Goal: Task Accomplishment & Management: Use online tool/utility

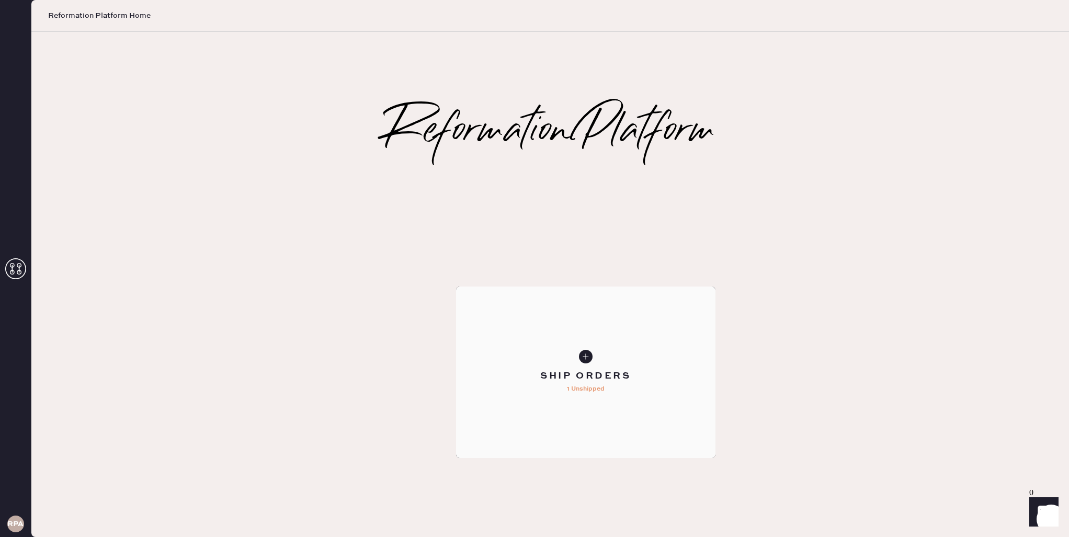
click at [706, 293] on div "Ship Orders 1 Unshipped" at bounding box center [585, 373] width 259 height 172
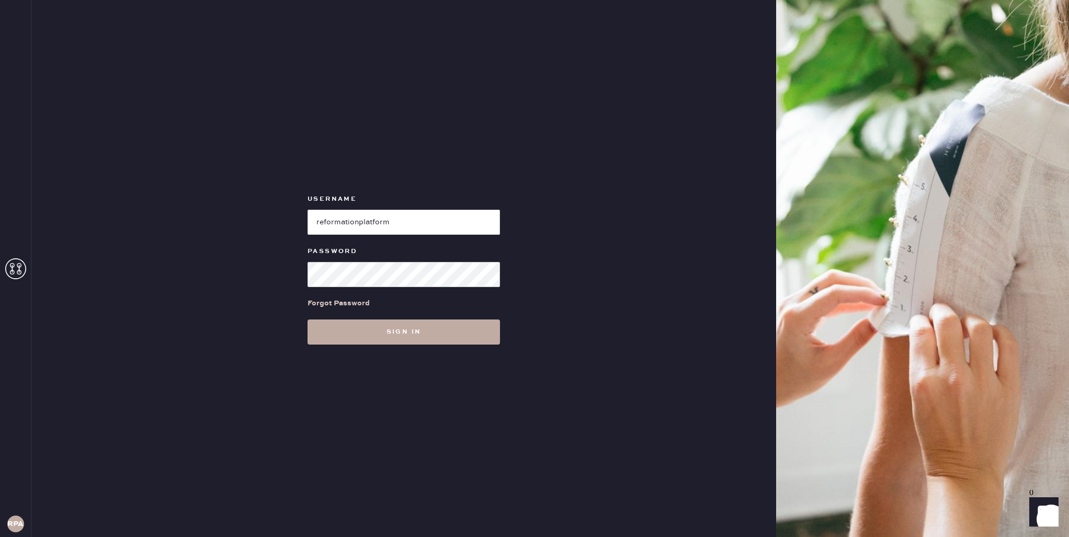
click at [374, 325] on button "Sign in" at bounding box center [404, 332] width 192 height 25
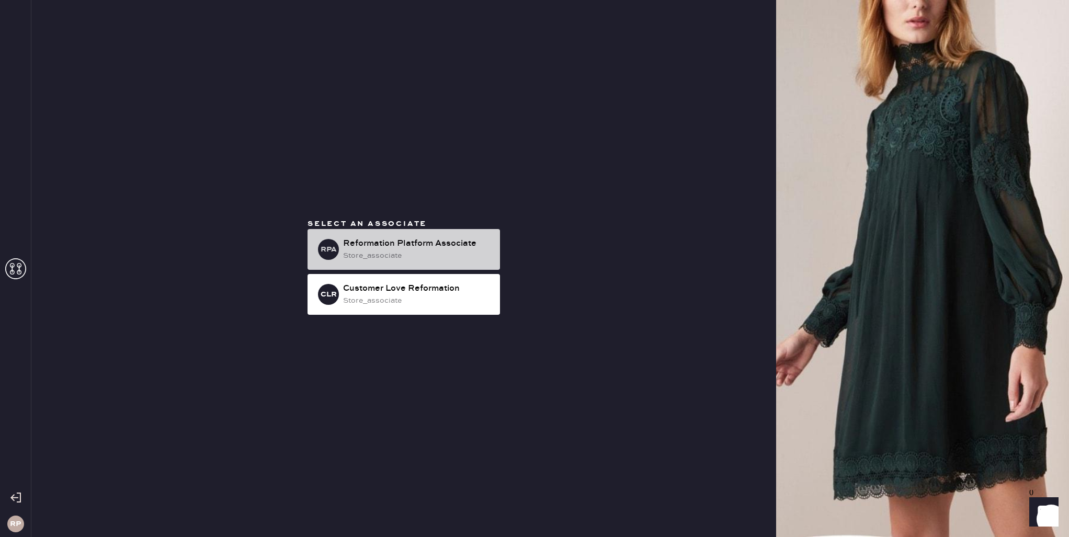
click at [380, 256] on div "store_associate" at bounding box center [417, 256] width 149 height 12
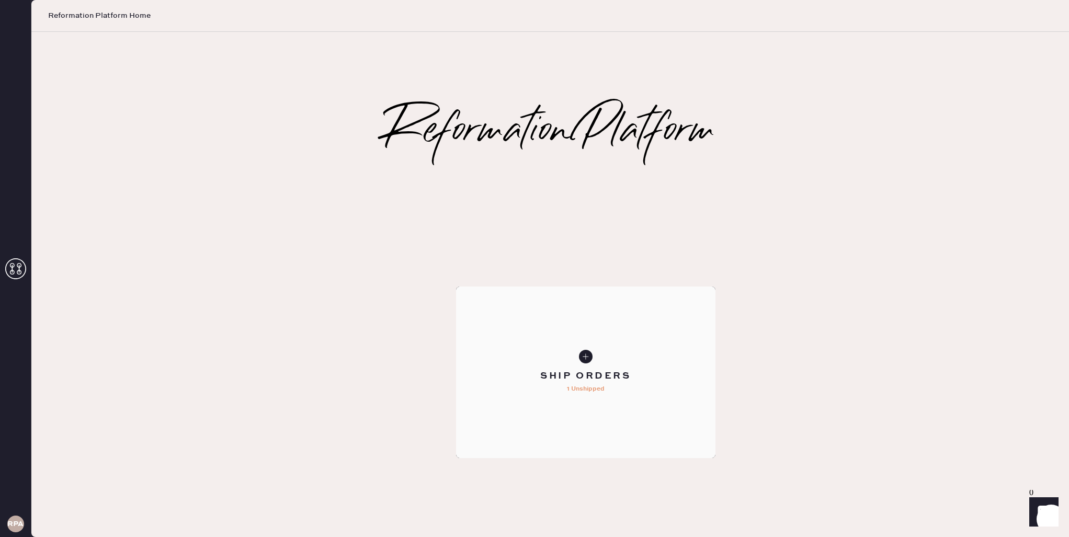
click at [715, 287] on div "Ship Orders 1 Unshipped" at bounding box center [585, 373] width 259 height 172
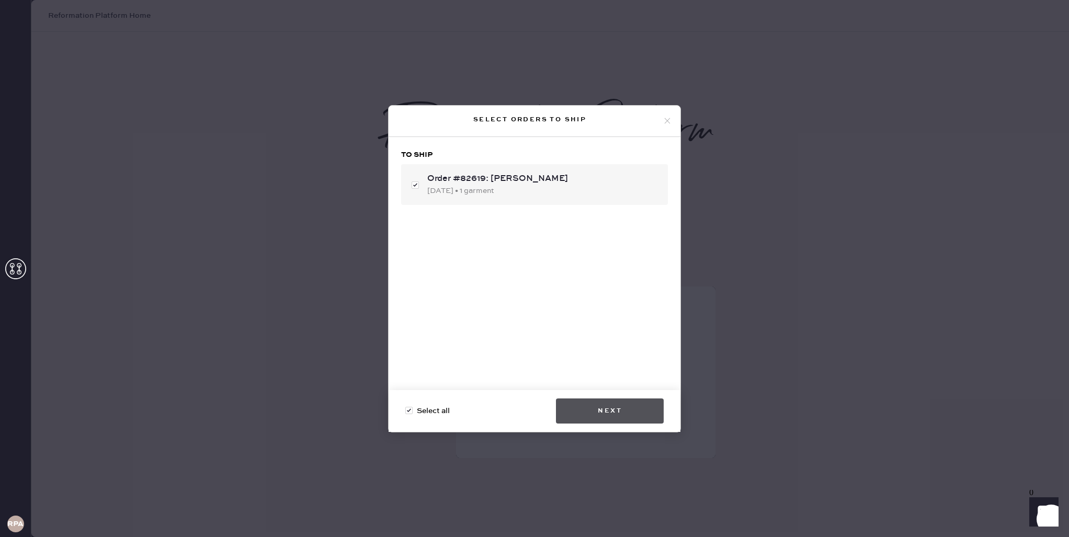
click at [610, 404] on button "Next" at bounding box center [610, 411] width 108 height 25
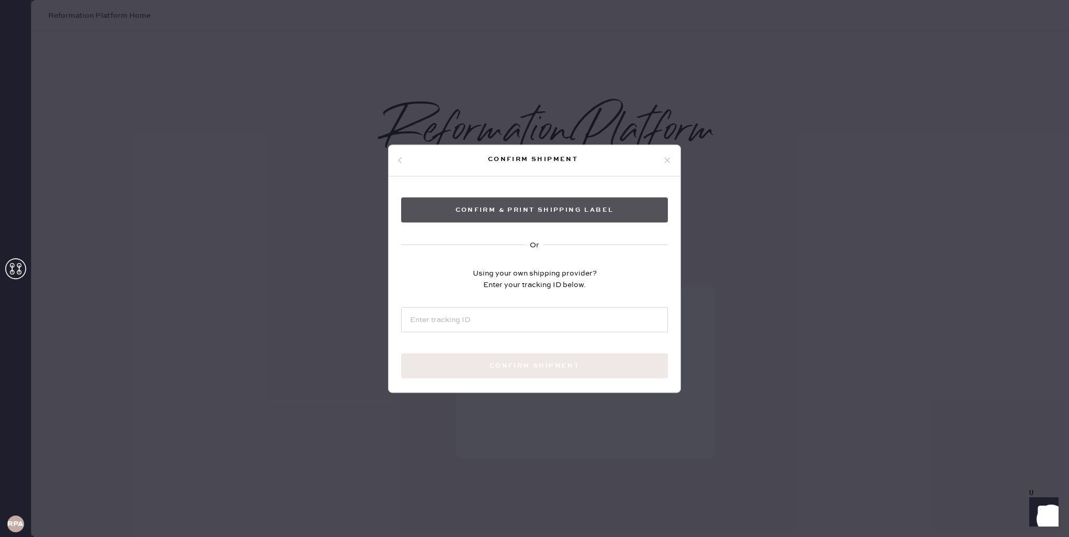
click at [543, 211] on button "Confirm & Print shipping label" at bounding box center [534, 209] width 267 height 25
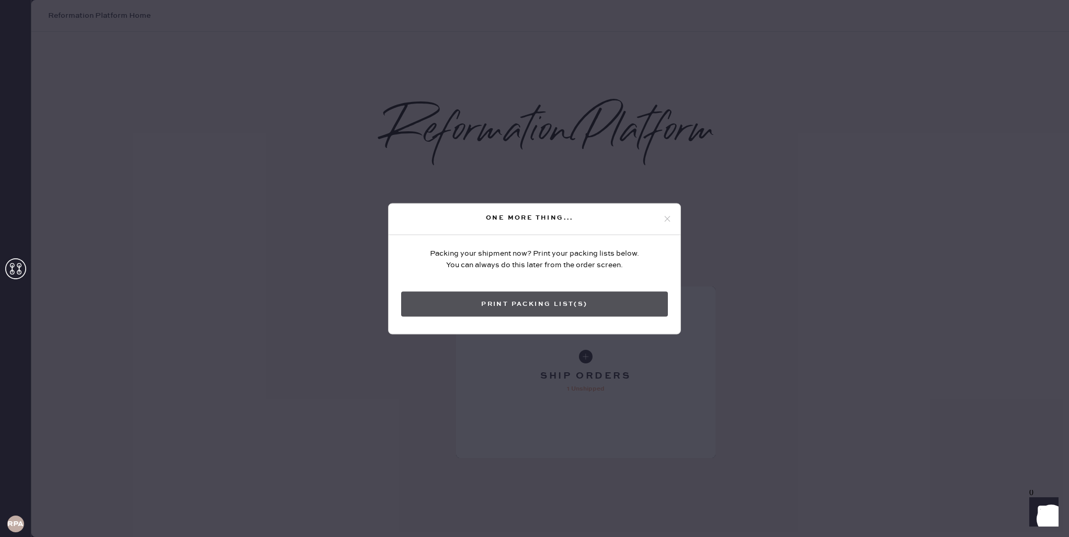
click at [587, 309] on button "Print Packing List(s)" at bounding box center [534, 303] width 267 height 25
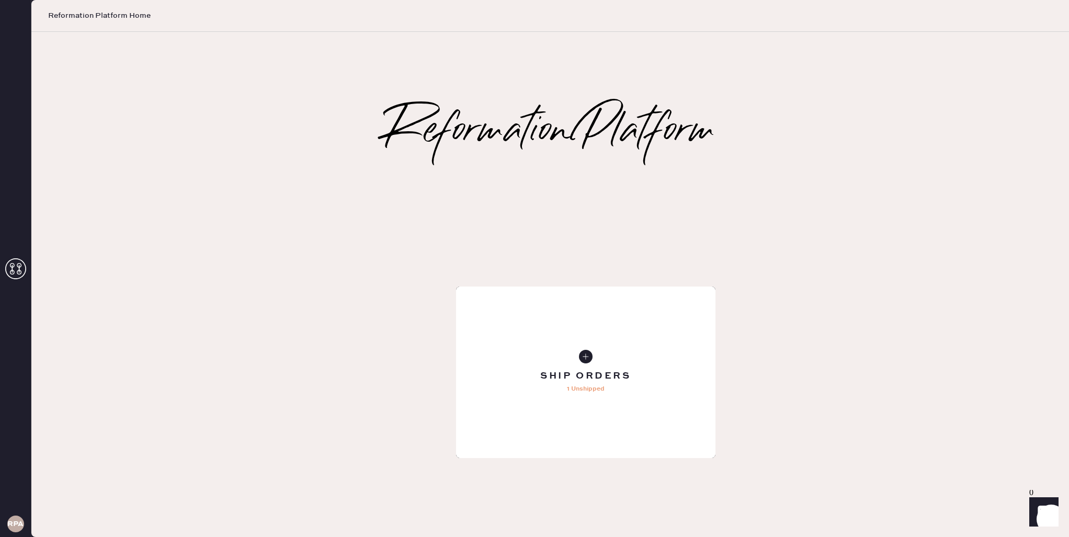
click at [715, 374] on div "Order History" at bounding box center [585, 373] width 259 height 172
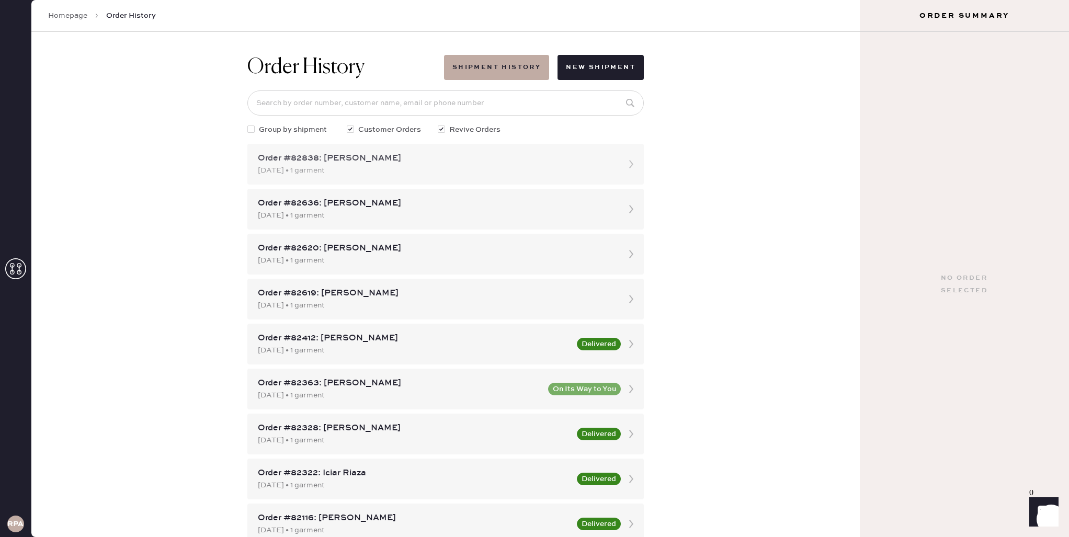
click at [406, 160] on div "Order #82838: [PERSON_NAME]" at bounding box center [436, 158] width 357 height 13
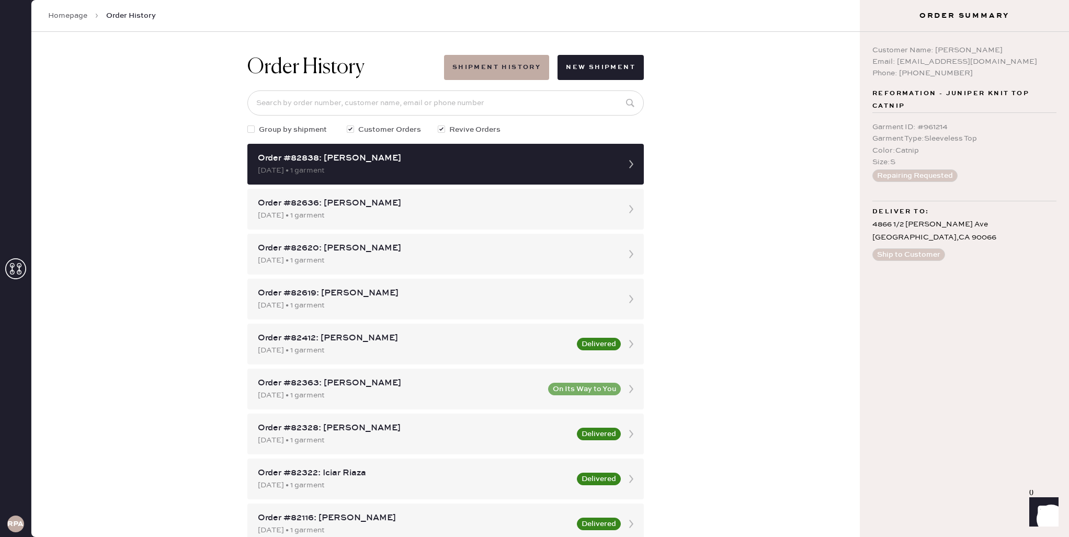
click at [406, 160] on div "Order #82838: [PERSON_NAME]" at bounding box center [436, 158] width 357 height 13
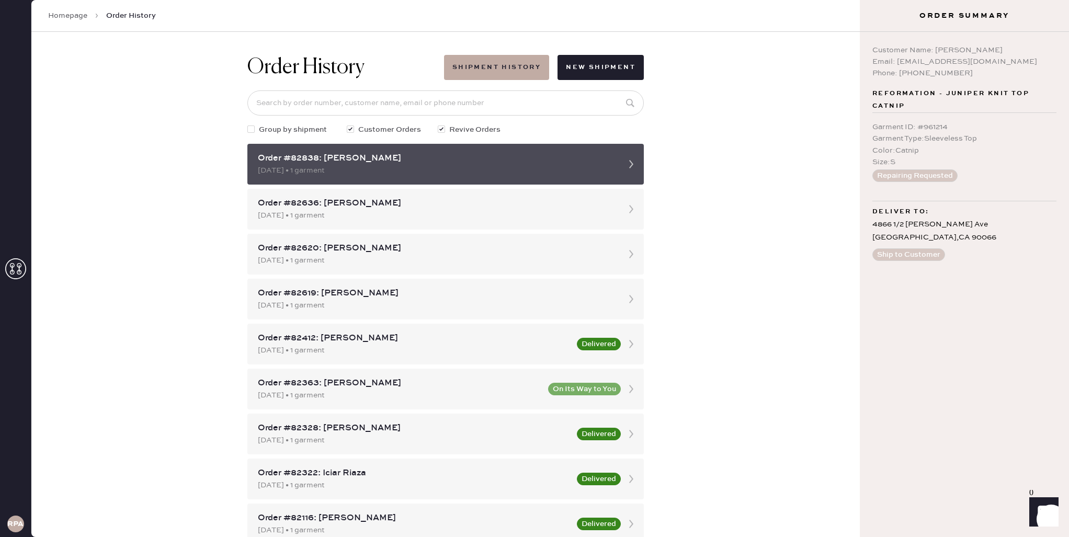
click at [577, 172] on div "[DATE] • 1 garment" at bounding box center [436, 171] width 357 height 12
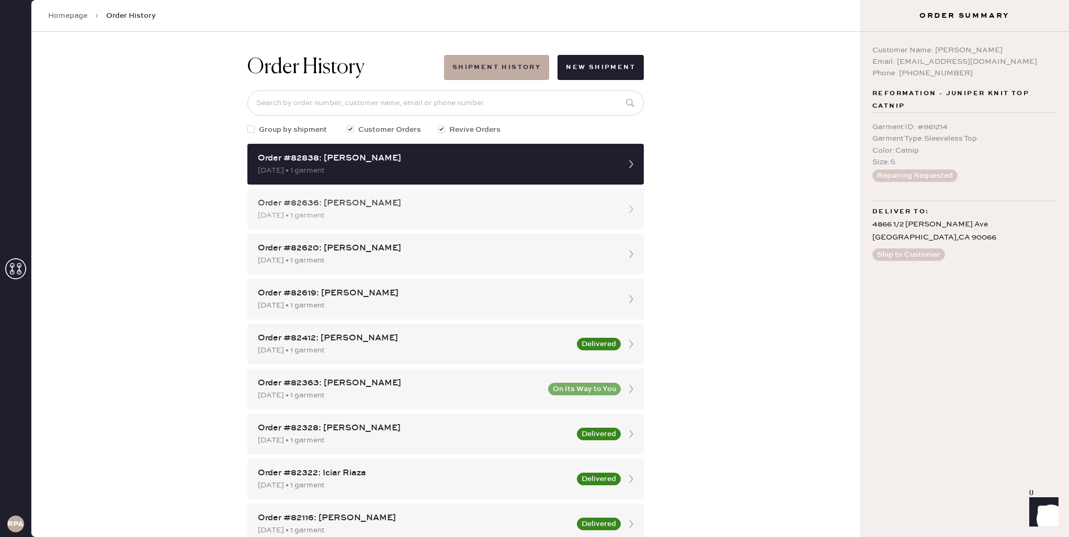
click at [607, 203] on div "Order #82636: [PERSON_NAME]" at bounding box center [436, 203] width 357 height 13
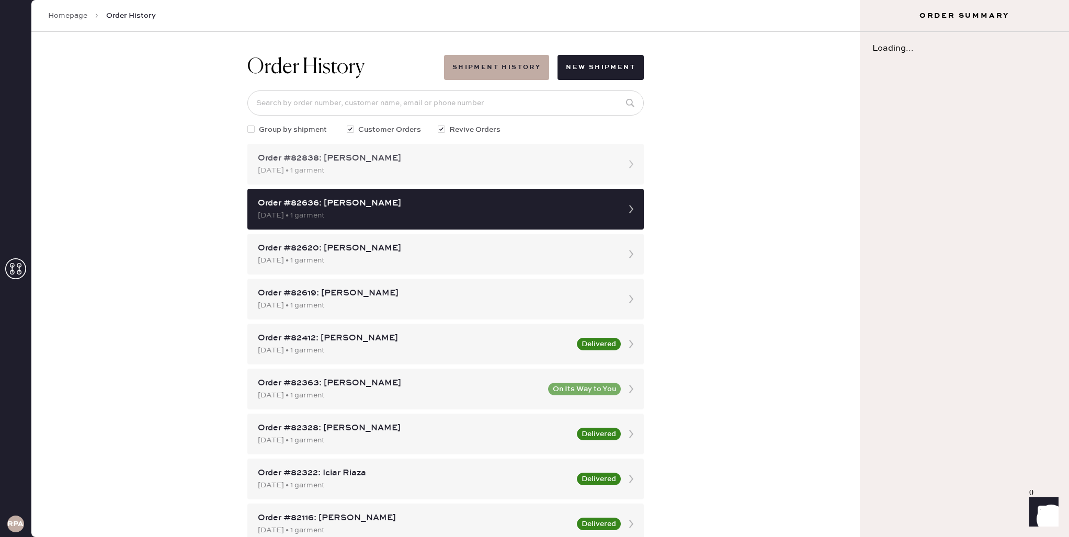
click at [589, 175] on div "[DATE] • 1 garment" at bounding box center [436, 171] width 357 height 12
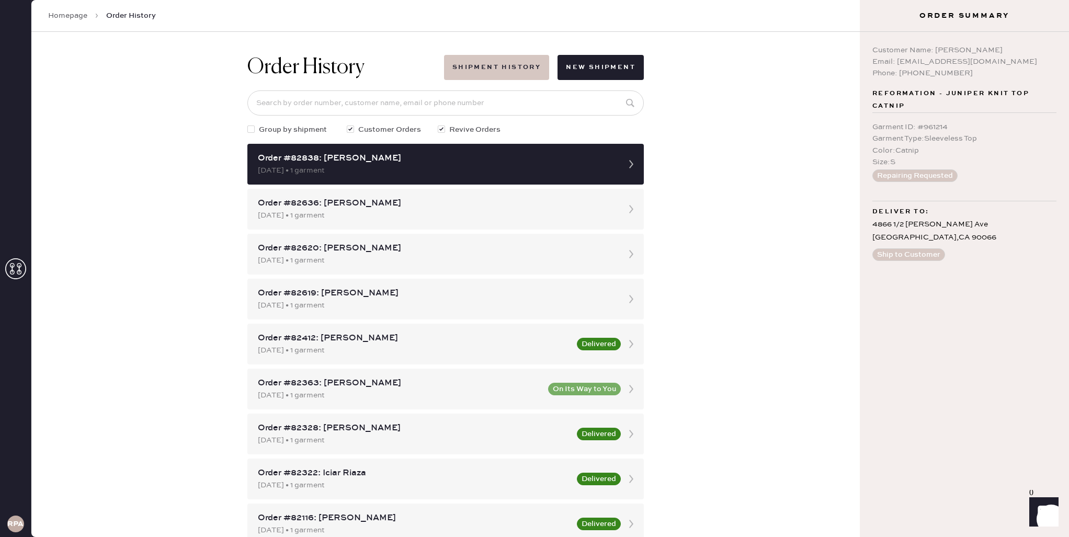
click at [531, 64] on button "Shipment History" at bounding box center [496, 67] width 105 height 25
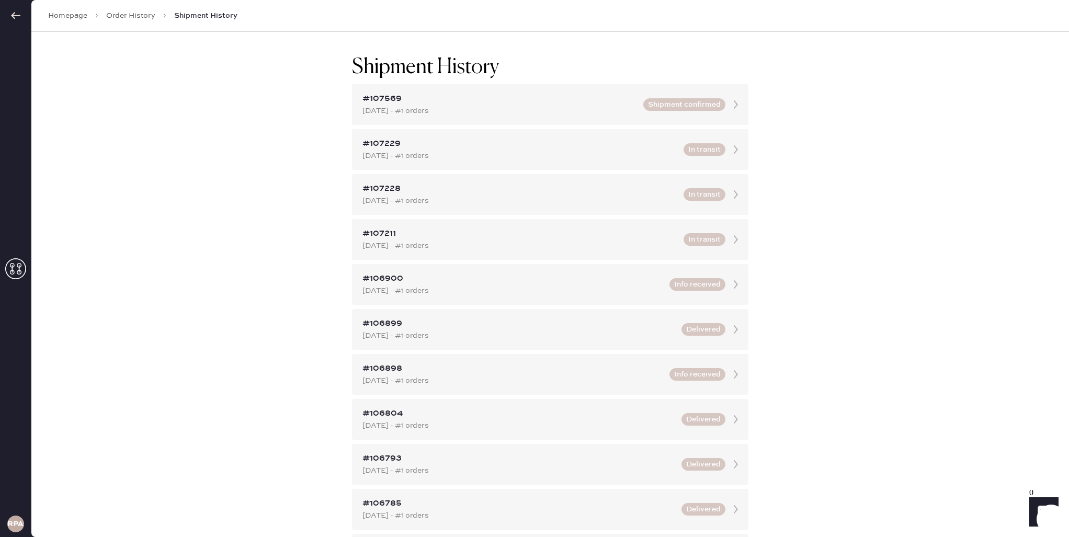
click at [79, 15] on link "Homepage" at bounding box center [67, 15] width 39 height 10
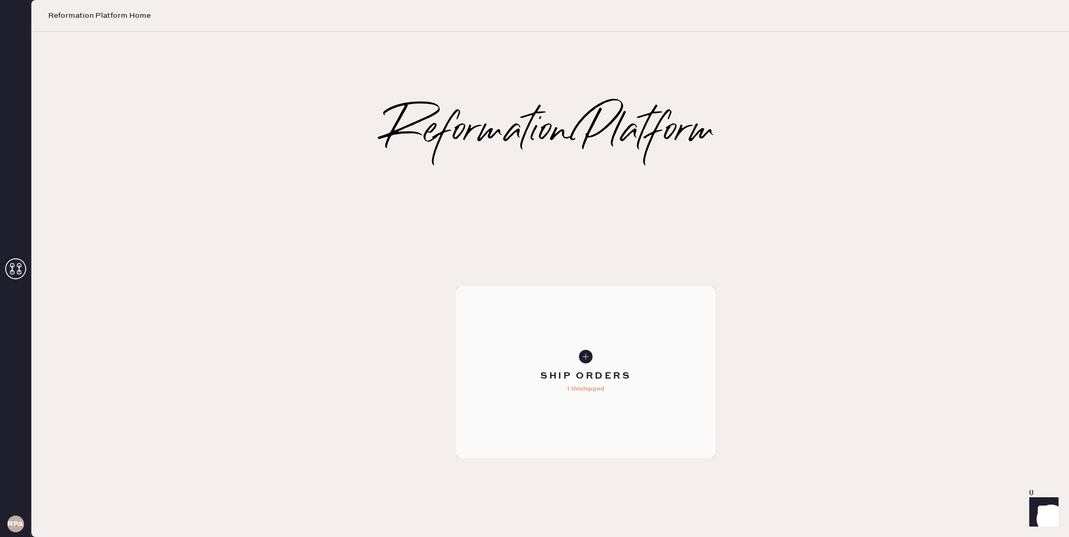
click at [631, 370] on div "Ship Orders" at bounding box center [585, 376] width 91 height 13
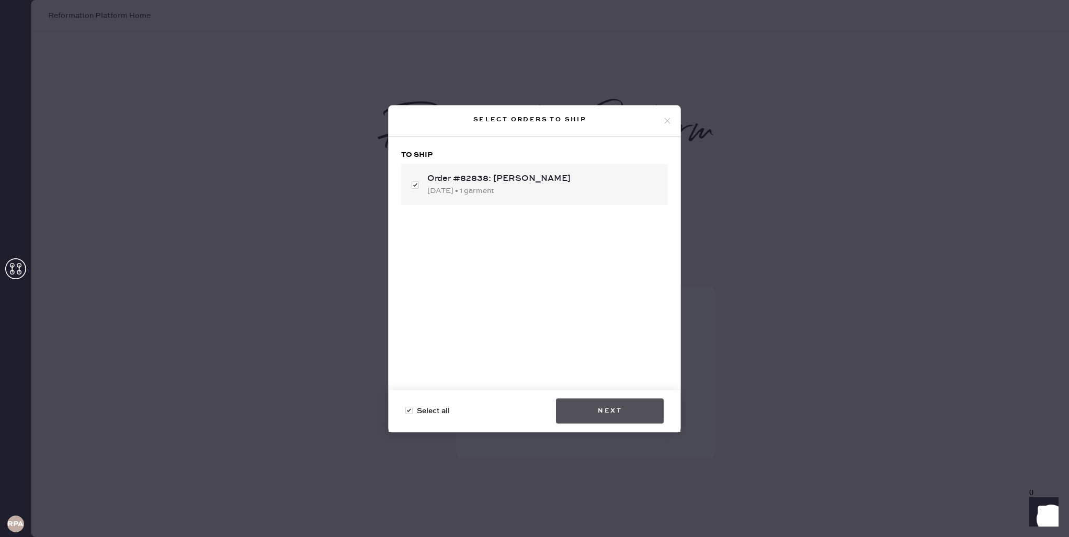
click at [623, 405] on button "Next" at bounding box center [610, 411] width 108 height 25
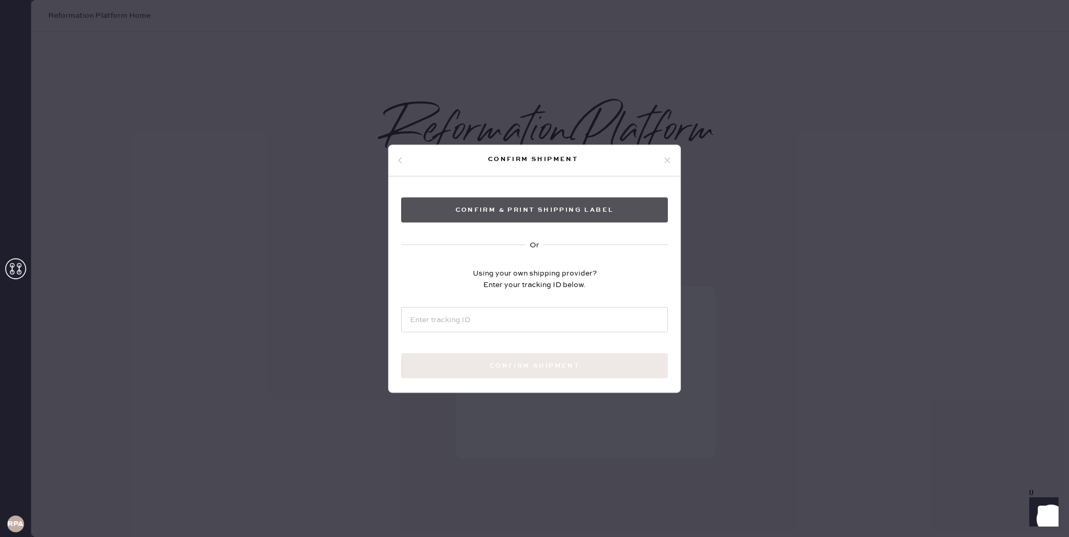
click at [591, 203] on button "Confirm & Print shipping label" at bounding box center [534, 209] width 267 height 25
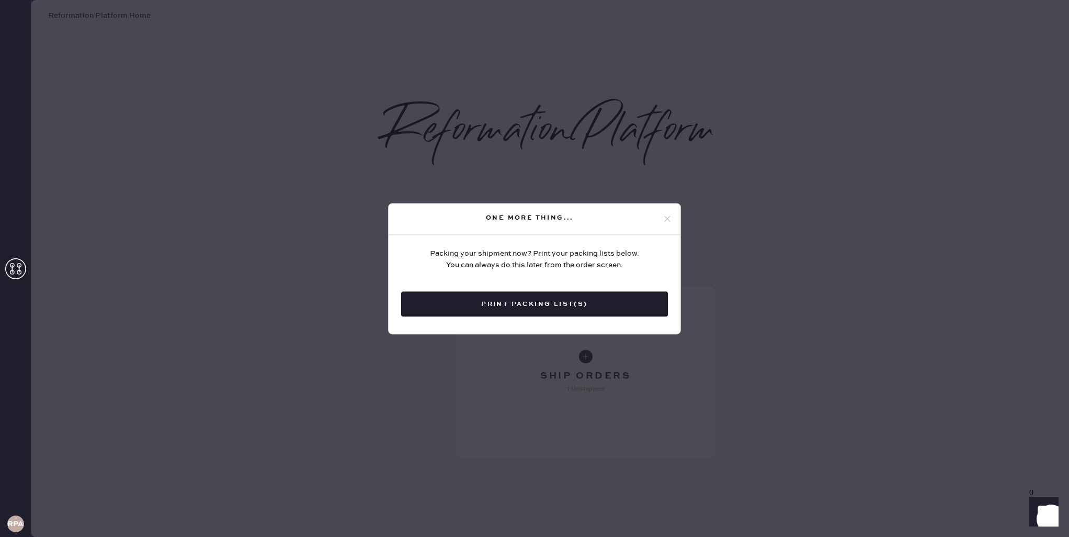
click at [543, 320] on div "Packing your shipment now? Print your packing lists below. You can always do th…" at bounding box center [535, 311] width 292 height 153
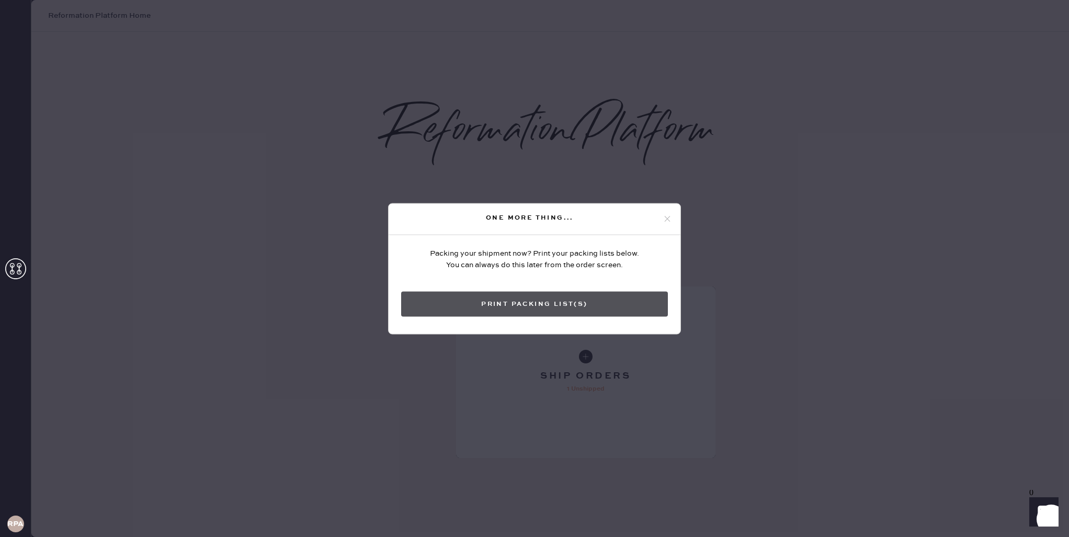
click at [538, 306] on button "Print Packing List(s)" at bounding box center [534, 303] width 267 height 25
